Goal: Contribute content

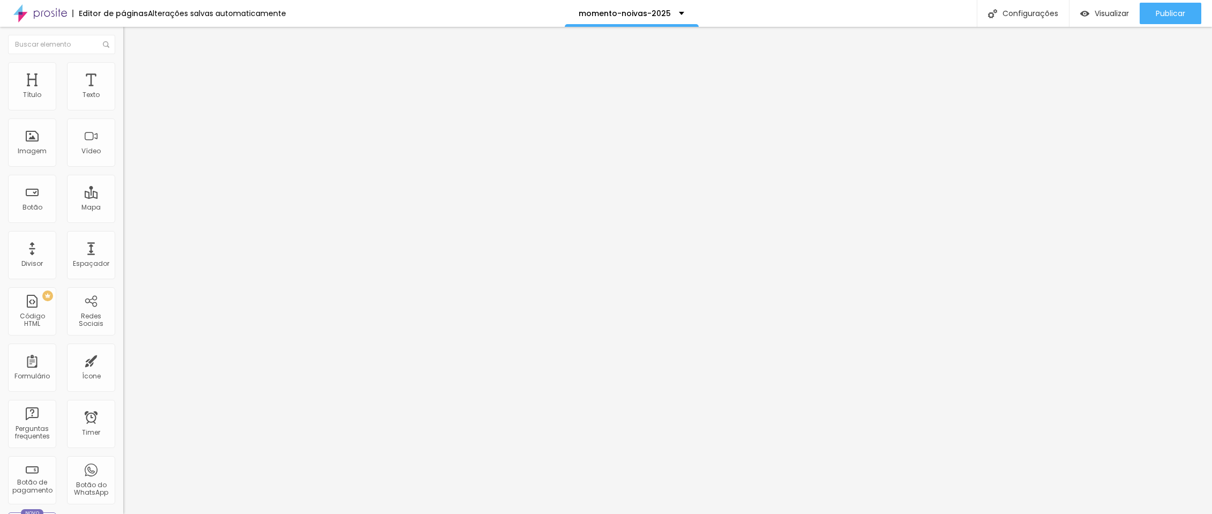
click at [123, 101] on input "[URL][DOMAIN_NAME]" at bounding box center [187, 95] width 129 height 11
paste input "10536290?fl=pl&fe=sh"
type input "[URL][DOMAIN_NAME]"
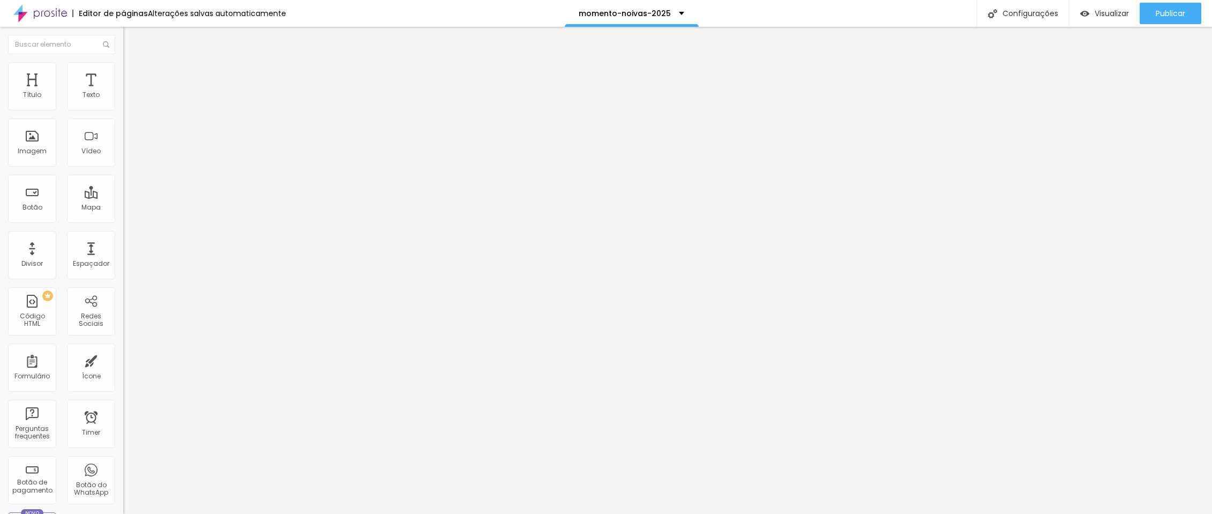
click at [123, 101] on input "[URL][DOMAIN_NAME]" at bounding box center [187, 95] width 129 height 11
paste input "537751?fl=pl&fe=sh"
click at [123, 101] on input "[URL][DOMAIN_NAME]" at bounding box center [187, 95] width 129 height 11
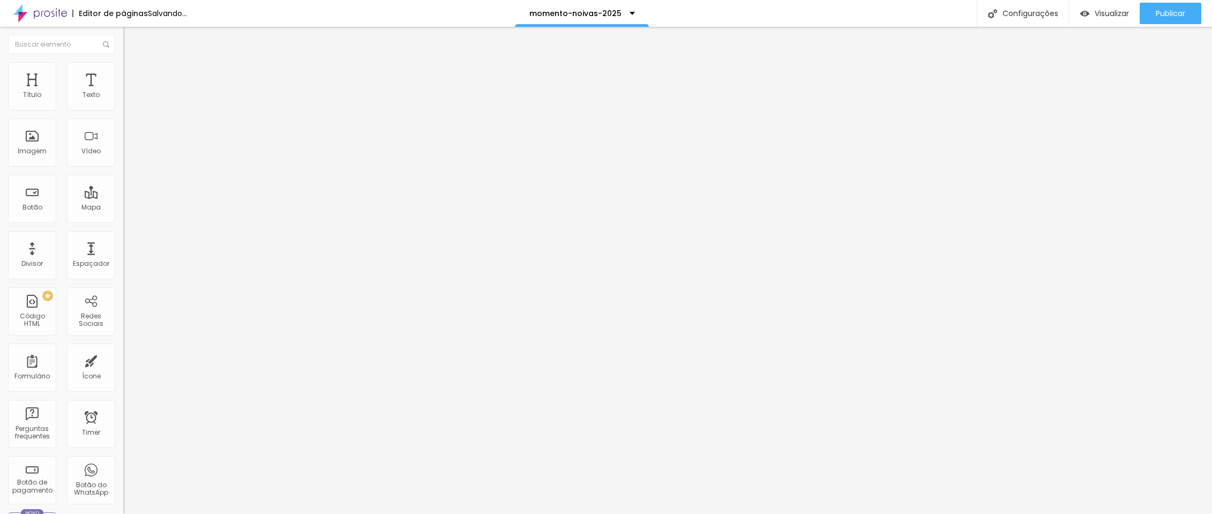
type input "[URL][DOMAIN_NAME]"
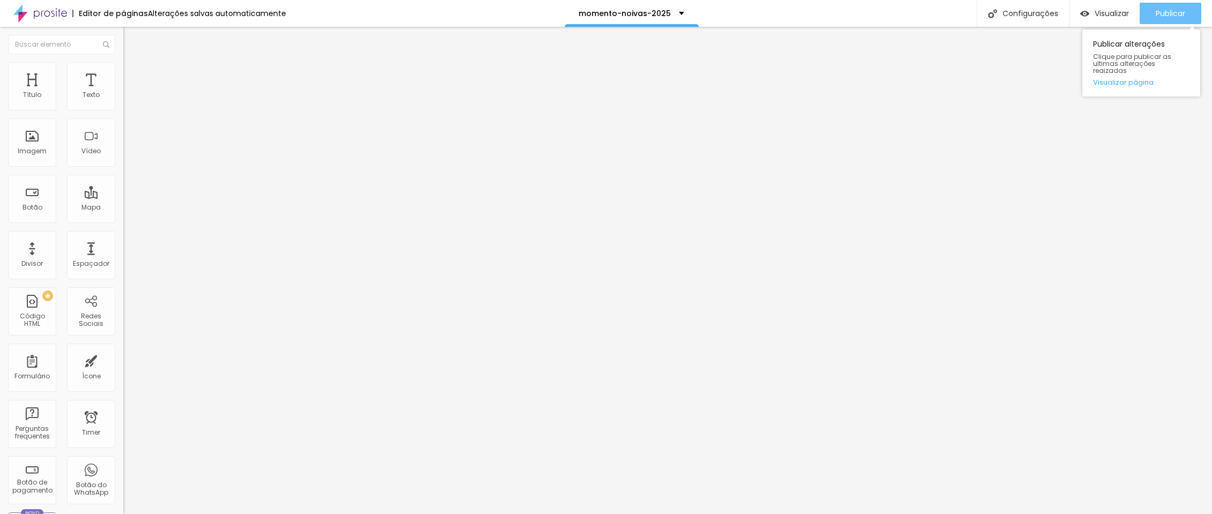
click at [1172, 10] on span "Publicar" at bounding box center [1169, 13] width 29 height 9
